Goal: Check status: Check status

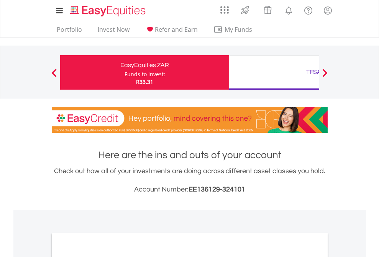
click at [125, 72] on div "Funds to invest:" at bounding box center [145, 75] width 41 height 8
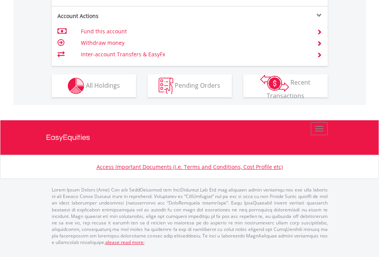
scroll to position [750, 0]
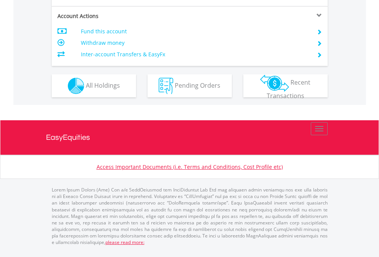
scroll to position [735, 0]
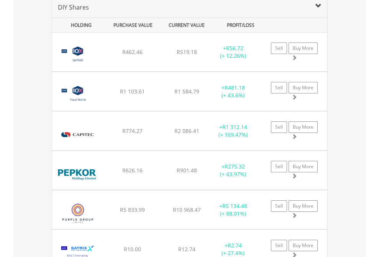
scroll to position [741, 0]
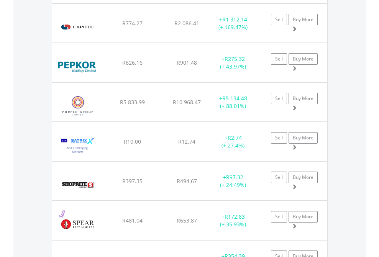
scroll to position [55, 0]
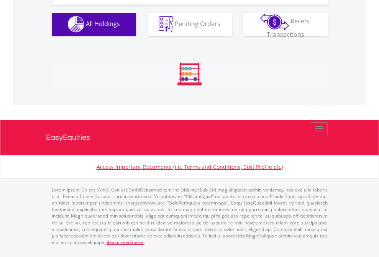
scroll to position [759, 0]
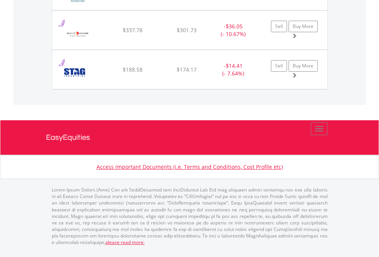
scroll to position [868, 0]
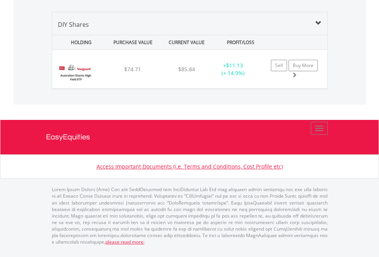
scroll to position [74, 120]
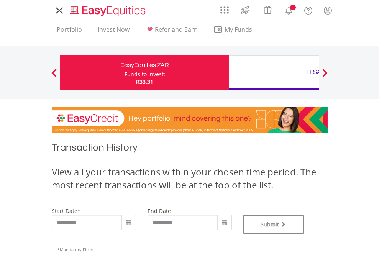
type input "**********"
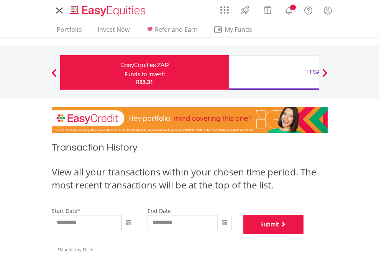
click at [304, 234] on button "Submit" at bounding box center [273, 224] width 61 height 19
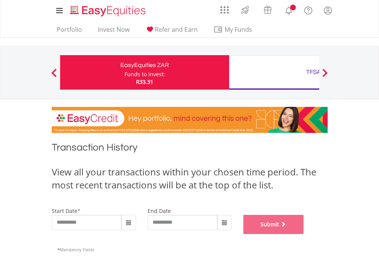
scroll to position [311, 0]
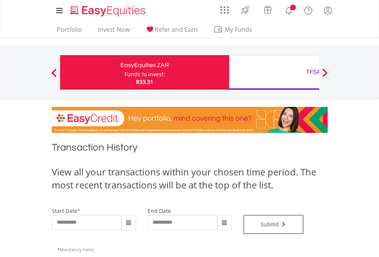
click at [274, 72] on div "TFSA" at bounding box center [314, 72] width 160 height 11
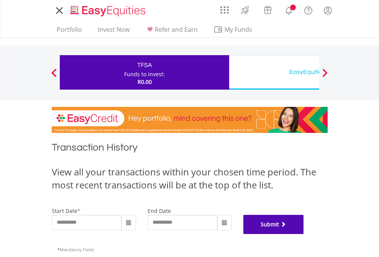
click at [304, 234] on button "Submit" at bounding box center [273, 224] width 61 height 19
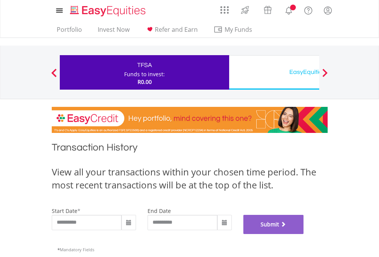
scroll to position [311, 0]
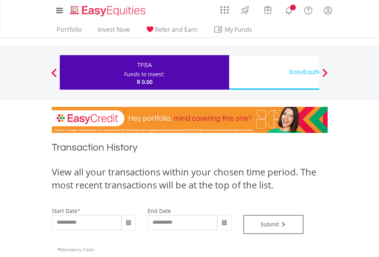
click at [274, 72] on div "EasyEquities USD" at bounding box center [314, 72] width 160 height 11
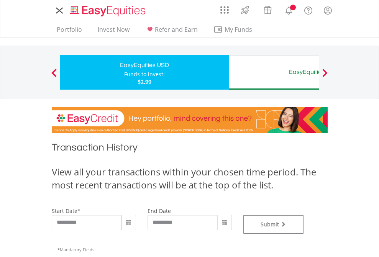
type input "**********"
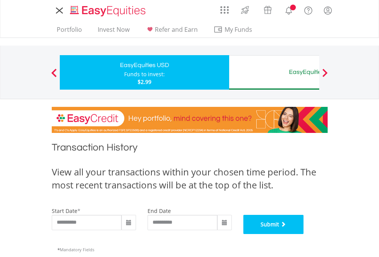
click at [304, 234] on button "Submit" at bounding box center [273, 224] width 61 height 19
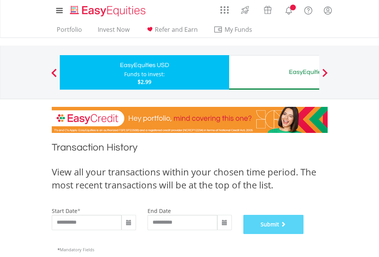
scroll to position [311, 0]
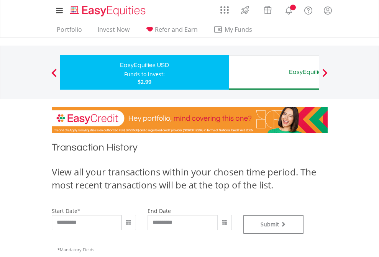
click at [274, 72] on div "EasyEquities AUD" at bounding box center [314, 72] width 160 height 11
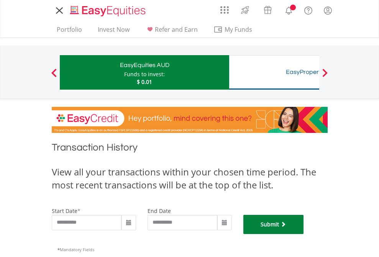
click at [304, 234] on button "Submit" at bounding box center [273, 224] width 61 height 19
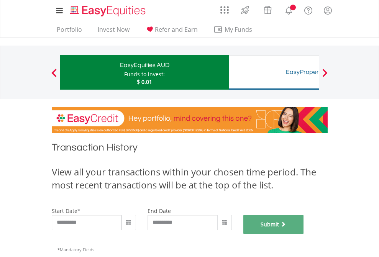
scroll to position [311, 0]
